Goal: Contribute content: Contribute content

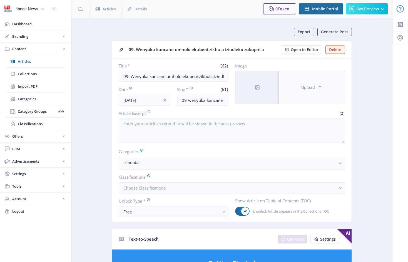
click at [301, 82] on button "Upload" at bounding box center [312, 87] width 66 height 33
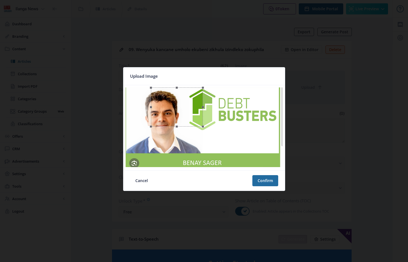
drag, startPoint x: 258, startPoint y: 128, endPoint x: 204, endPoint y: 128, distance: 54.2
click at [203, 127] on div at bounding box center [177, 107] width 52 height 39
drag, startPoint x: 183, startPoint y: 120, endPoint x: 177, endPoint y: 129, distance: 11.6
click at [177, 129] on div at bounding box center [170, 116] width 52 height 39
drag, startPoint x: 171, startPoint y: 98, endPoint x: 171, endPoint y: 84, distance: 13.9
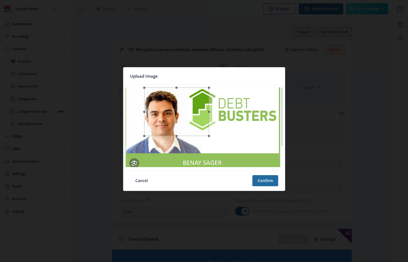
click at [171, 84] on nb-card "Upload Image Cancel Confirm" at bounding box center [204, 129] width 162 height 124
drag, startPoint x: 178, startPoint y: 136, endPoint x: 177, endPoint y: 148, distance: 12.0
click at [177, 148] on span at bounding box center [184, 148] width 75 height 6
drag, startPoint x: 201, startPoint y: 136, endPoint x: 184, endPoint y: 136, distance: 17.5
click at [184, 136] on div at bounding box center [167, 118] width 81 height 61
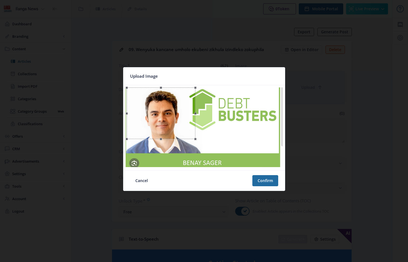
drag, startPoint x: 208, startPoint y: 118, endPoint x: 196, endPoint y: 119, distance: 12.0
click at [196, 119] on span at bounding box center [195, 114] width 6 height 46
drag, startPoint x: 182, startPoint y: 128, endPoint x: 184, endPoint y: 132, distance: 3.3
click at [184, 132] on div at bounding box center [162, 117] width 69 height 52
click at [268, 183] on button "Confirm" at bounding box center [265, 180] width 26 height 11
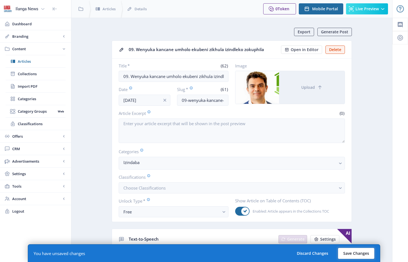
click at [363, 254] on button "Save Changes" at bounding box center [356, 253] width 36 height 11
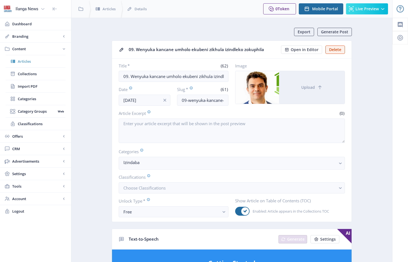
click at [23, 61] on span "Articles" at bounding box center [42, 62] width 48 height 6
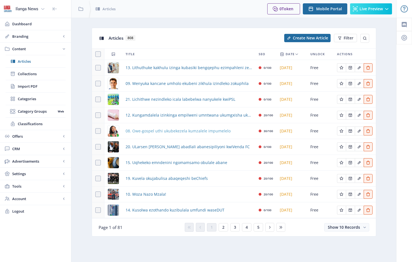
click at [175, 133] on span "08. Owe-gospel uthi ukubekezela kumzalele impumelelo" at bounding box center [178, 131] width 105 height 7
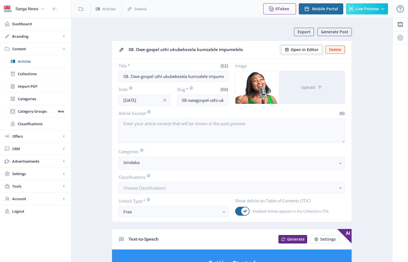
click at [308, 50] on span "Open in Editor" at bounding box center [305, 50] width 28 height 4
click at [29, 62] on span "Articles" at bounding box center [42, 62] width 48 height 6
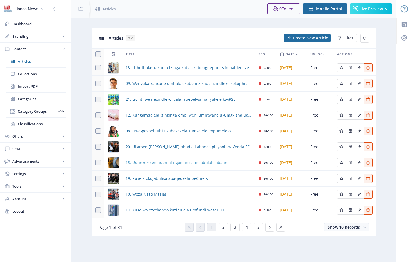
click at [196, 166] on span "15. Uqhekeko emndenini ngomamsamo obulale abane" at bounding box center [177, 163] width 102 height 7
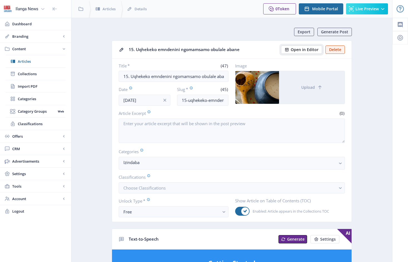
click at [311, 51] on span "Open in Editor" at bounding box center [305, 50] width 28 height 4
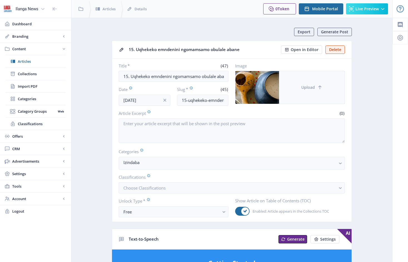
click at [291, 85] on button "Upload" at bounding box center [312, 87] width 66 height 33
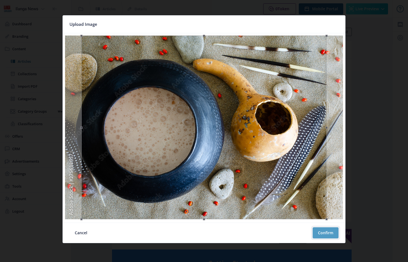
click at [327, 233] on button "Confirm" at bounding box center [326, 233] width 26 height 11
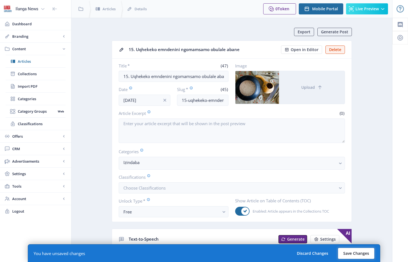
click at [363, 254] on button "Save Changes" at bounding box center [356, 253] width 36 height 11
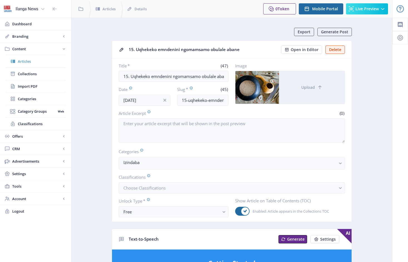
click at [25, 61] on span "Articles" at bounding box center [42, 62] width 48 height 6
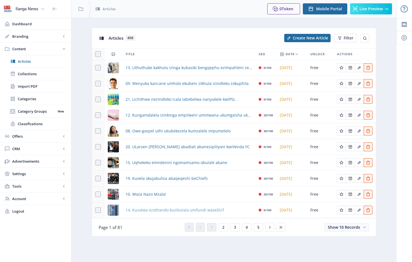
click at [184, 210] on span "14. Kusolwa ezothando kuzibulala umfundi waseDUT" at bounding box center [175, 210] width 99 height 7
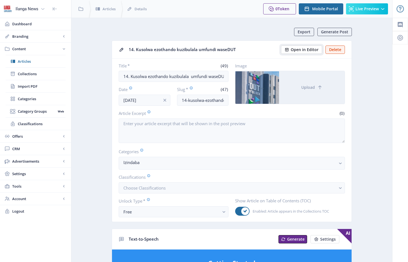
click at [314, 50] on span "Open in Editor" at bounding box center [305, 50] width 28 height 4
click at [29, 62] on span "Articles" at bounding box center [42, 62] width 48 height 6
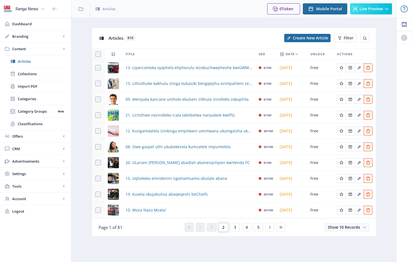
click at [224, 229] on span "2" at bounding box center [223, 227] width 2 height 4
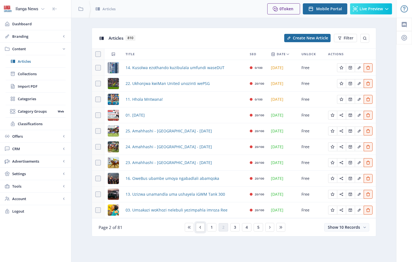
click at [202, 229] on icon at bounding box center [200, 227] width 4 height 4
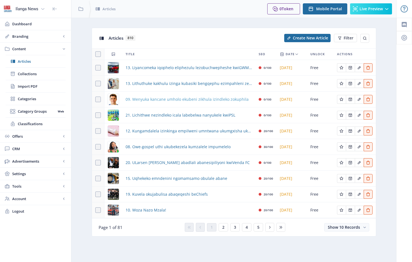
click at [162, 101] on span "09. Wenyuka kancane umholo ekubeni zikhula izindleko zokuphila" at bounding box center [187, 99] width 123 height 7
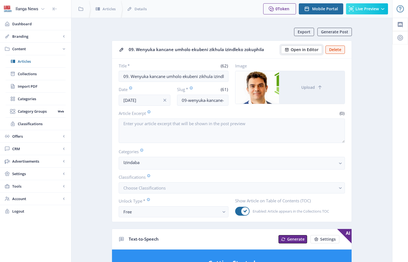
click at [314, 49] on span "Open in Editor" at bounding box center [305, 50] width 28 height 4
click at [28, 63] on span "Articles" at bounding box center [42, 62] width 48 height 6
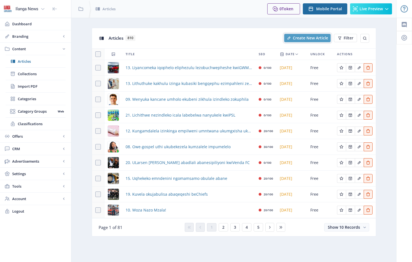
click at [311, 38] on span "Create New Article" at bounding box center [310, 38] width 35 height 4
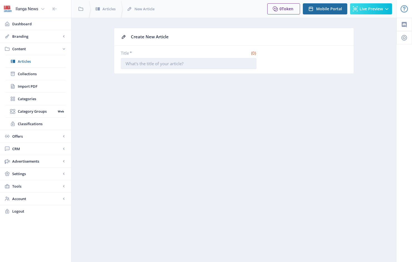
click at [127, 65] on input "Title *" at bounding box center [189, 63] width 136 height 11
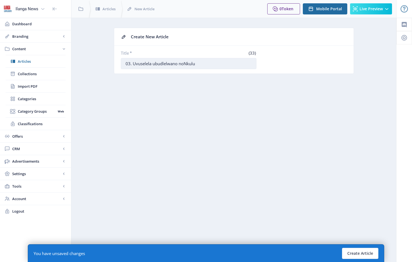
click at [179, 63] on input "03. Uvuselela ubudlelwano noNkulu" at bounding box center [189, 63] width 136 height 11
click at [216, 64] on input "03. Uvuselela ubudlelwano ebantwini noNkulu" at bounding box center [189, 63] width 136 height 11
type input "03. Uvuselela ubudlelwano ebantwini noNkulunkulu ngomculo"
click at [361, 252] on button "Create Article" at bounding box center [360, 253] width 36 height 11
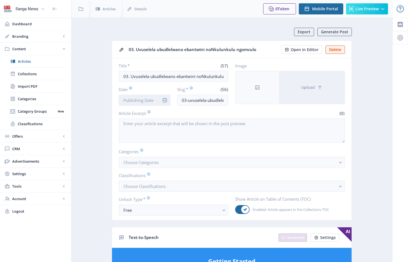
click at [158, 98] on input "Date" at bounding box center [145, 100] width 52 height 11
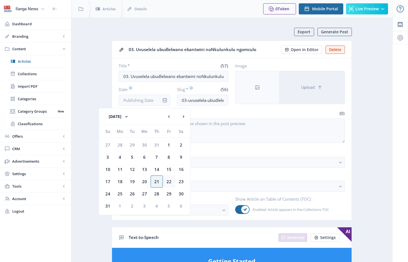
click at [169, 182] on div "22" at bounding box center [169, 182] width 12 height 12
type input "[DATE]"
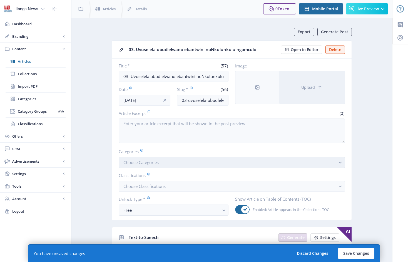
click at [172, 165] on button "Choose Categories" at bounding box center [232, 162] width 226 height 11
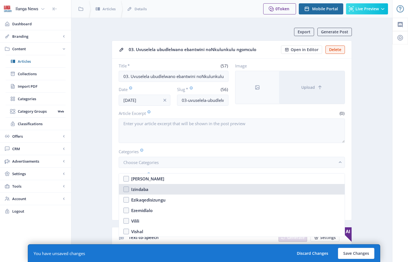
click at [127, 190] on nb-option "Izindaba" at bounding box center [232, 189] width 226 height 11
checkbox input "true"
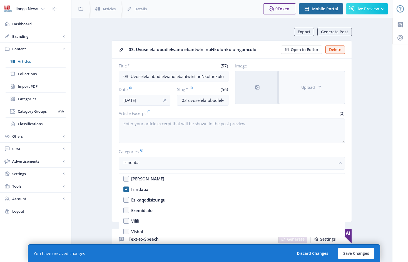
click at [299, 82] on button "Upload" at bounding box center [312, 87] width 66 height 33
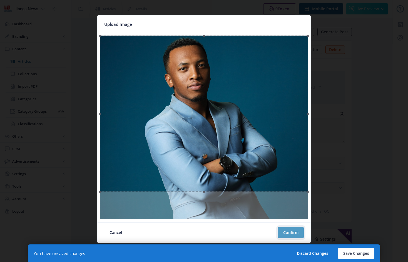
click at [290, 233] on button "Confirm" at bounding box center [291, 232] width 26 height 11
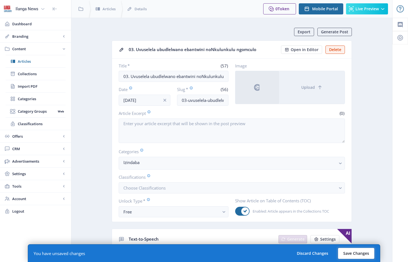
click at [360, 254] on button "Save Changes" at bounding box center [356, 253] width 36 height 11
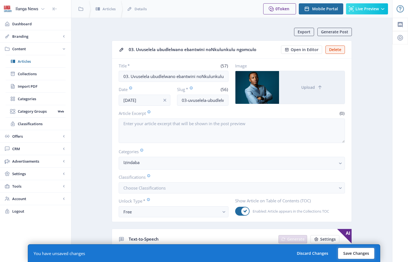
click at [353, 254] on button "Save Changes" at bounding box center [356, 253] width 36 height 11
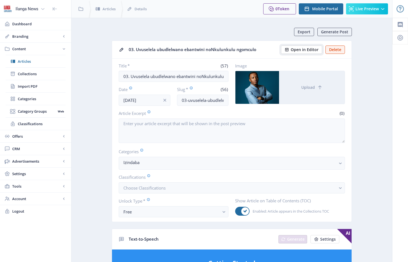
click at [306, 50] on span "Open in Editor" at bounding box center [305, 50] width 28 height 4
